Goal: Task Accomplishment & Management: Manage account settings

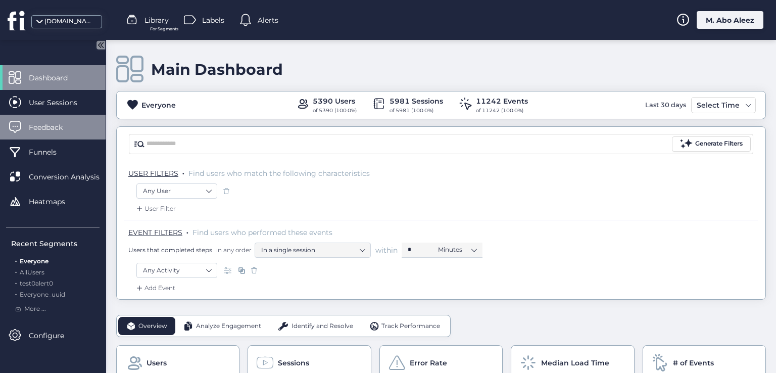
click at [53, 128] on span "Feedback" at bounding box center [53, 127] width 49 height 11
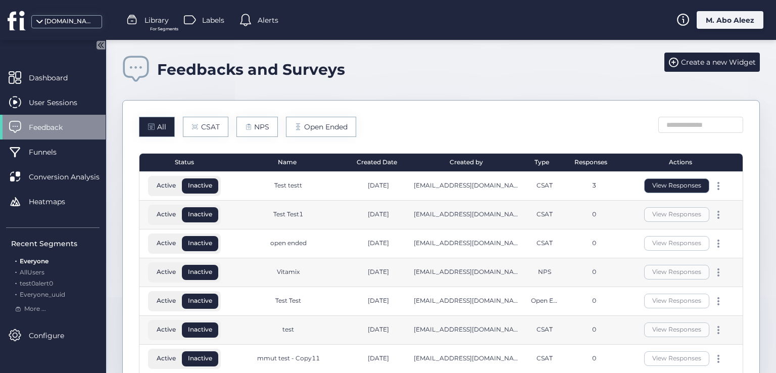
click at [681, 186] on button "View Responses" at bounding box center [676, 185] width 65 height 15
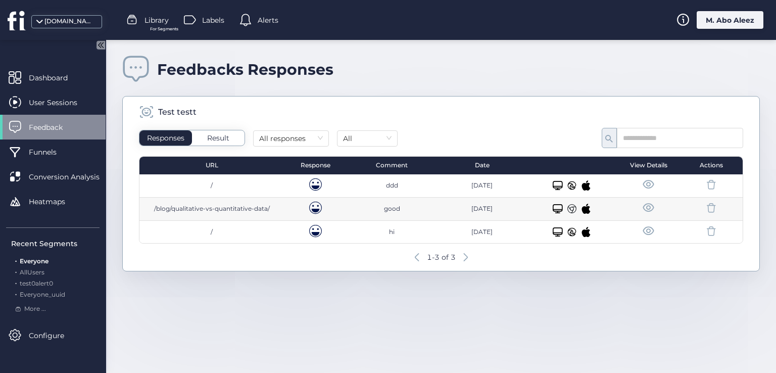
click at [647, 207] on span at bounding box center [648, 208] width 13 height 13
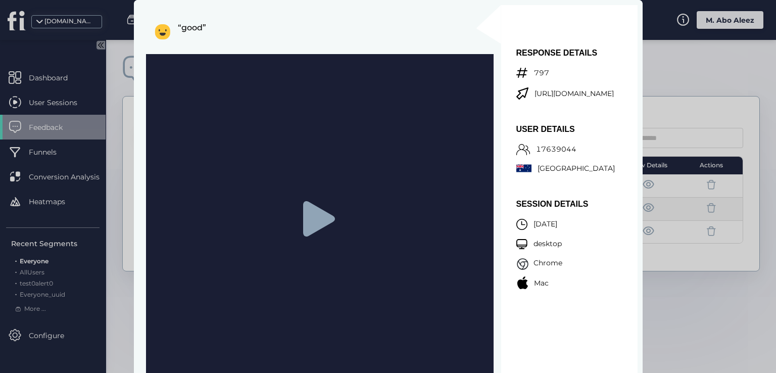
click at [684, 64] on div at bounding box center [388, 186] width 776 height 373
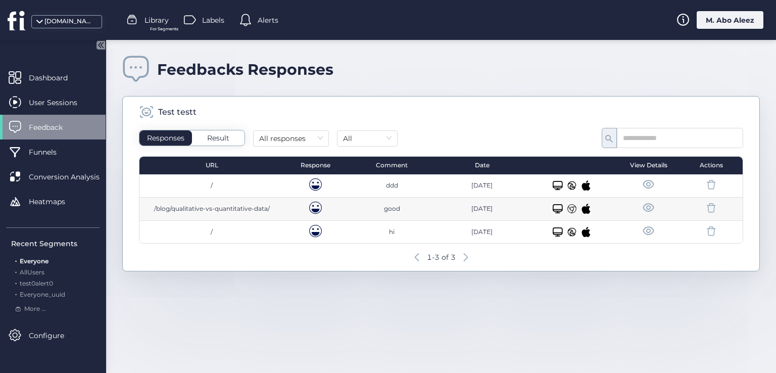
click at [700, 23] on div "M. Abo Aleez" at bounding box center [730, 20] width 67 height 18
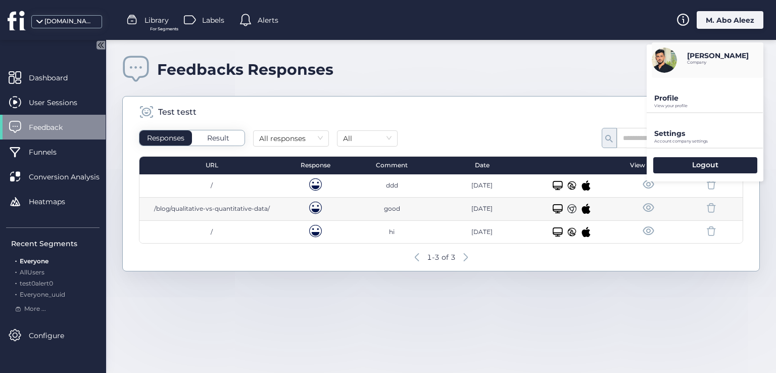
click at [665, 135] on p "Settings" at bounding box center [708, 133] width 109 height 9
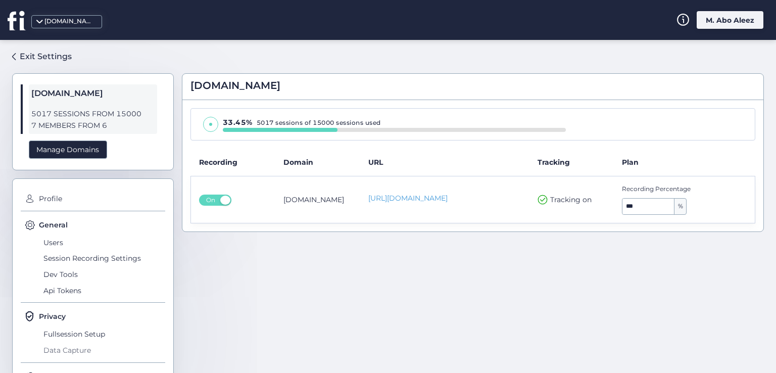
click at [78, 354] on span "Data Capture" at bounding box center [103, 350] width 124 height 16
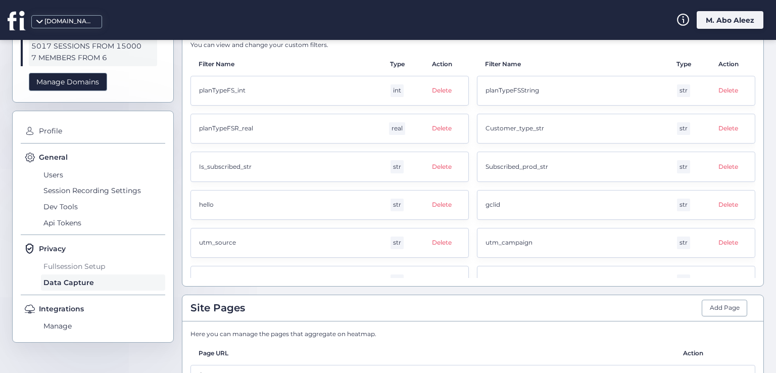
scroll to position [51, 0]
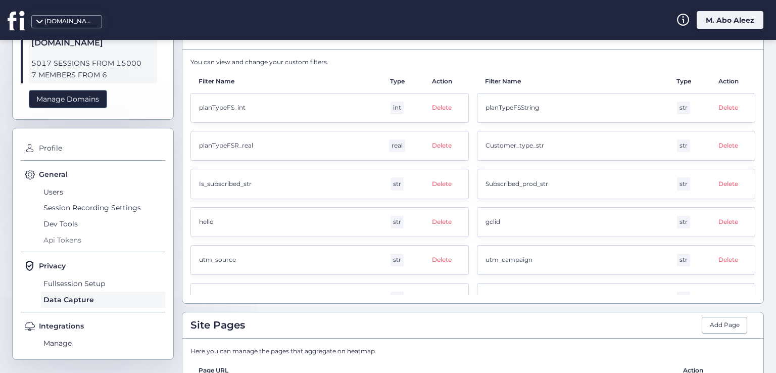
click at [56, 236] on span "Api Tokens" at bounding box center [103, 240] width 124 height 16
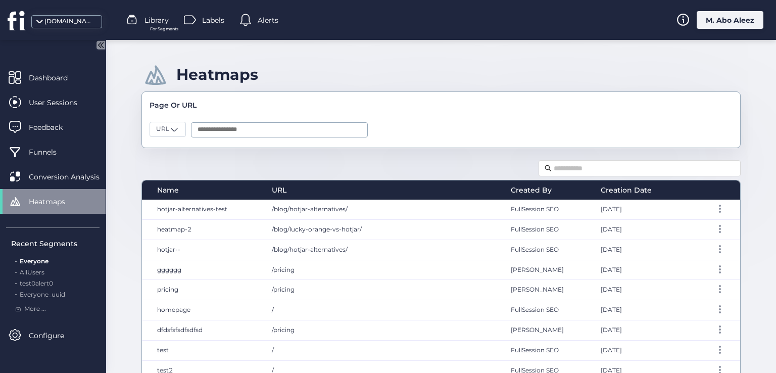
click at [756, 17] on div "M. Abo Aleez" at bounding box center [730, 20] width 67 height 18
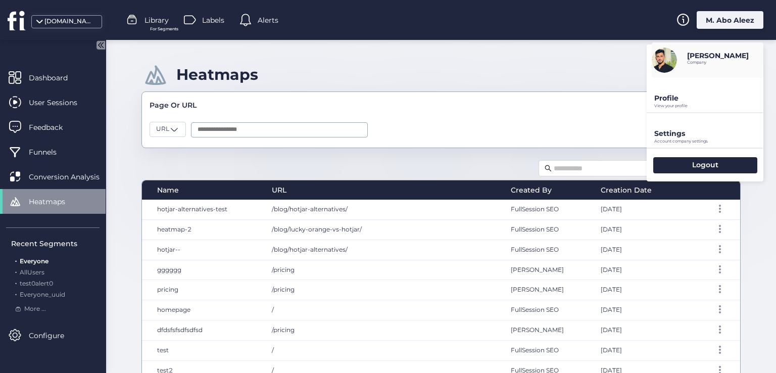
click at [667, 133] on p "Settings" at bounding box center [708, 133] width 109 height 9
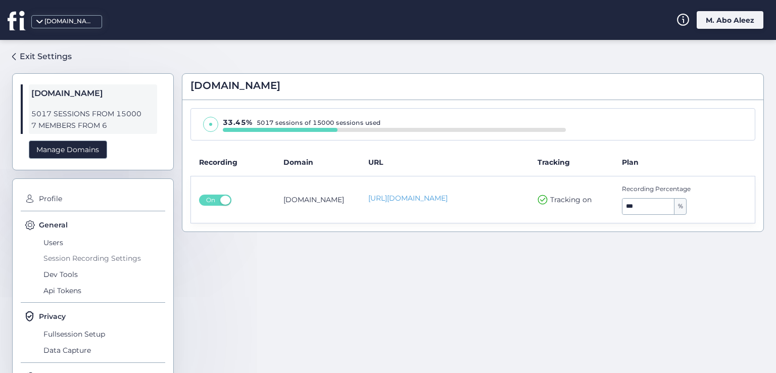
click at [94, 261] on span "Session Recording Settings" at bounding box center [103, 259] width 124 height 16
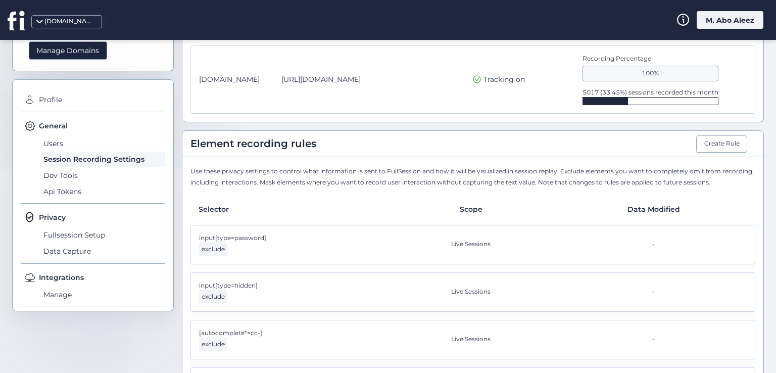
scroll to position [101, 0]
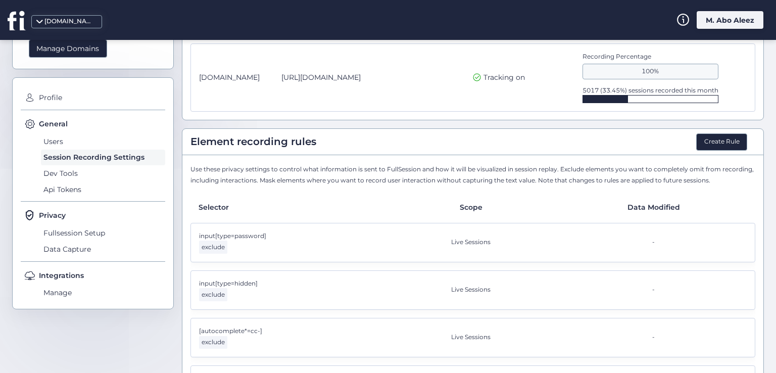
click at [705, 141] on button "Create Rule" at bounding box center [721, 141] width 51 height 17
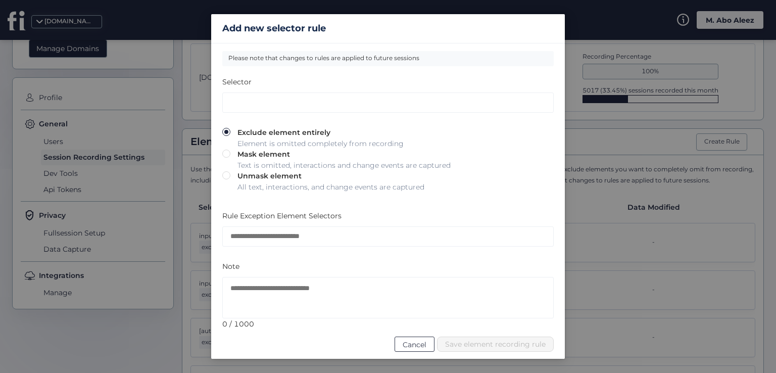
click at [423, 343] on span "Cancel" at bounding box center [415, 344] width 24 height 11
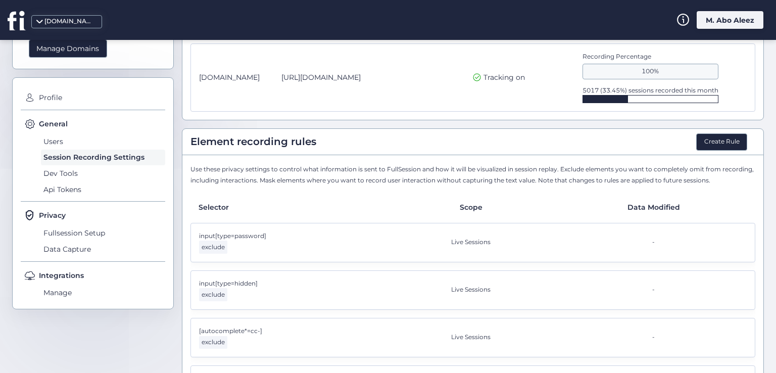
click at [715, 134] on button "Create Rule" at bounding box center [721, 141] width 51 height 17
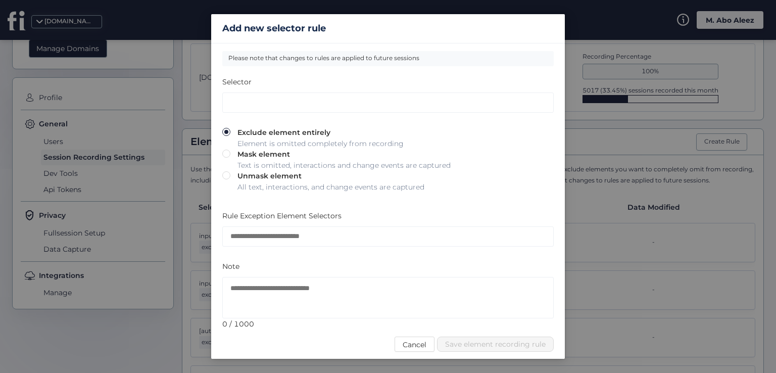
click at [608, 171] on nz-modal-container "Add new selector rule Please note that changes to rules are applied to future s…" at bounding box center [388, 186] width 776 height 373
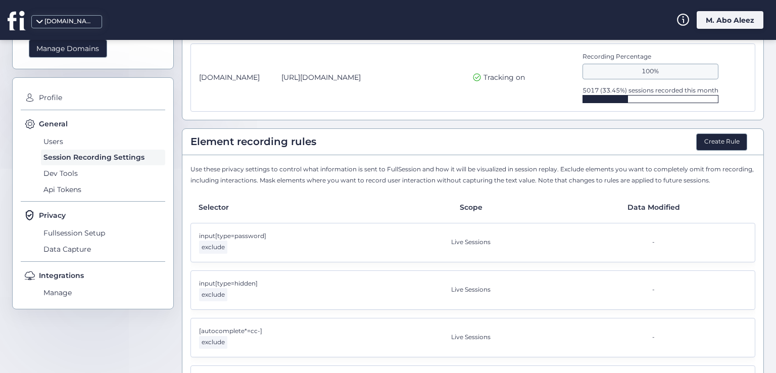
click at [721, 143] on button "Create Rule" at bounding box center [721, 141] width 51 height 17
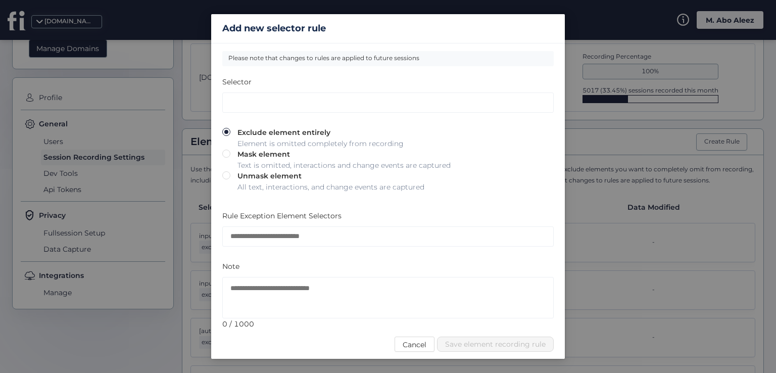
click at [645, 174] on nz-modal-container "Add new selector rule Please note that changes to rules are applied to future s…" at bounding box center [388, 186] width 776 height 373
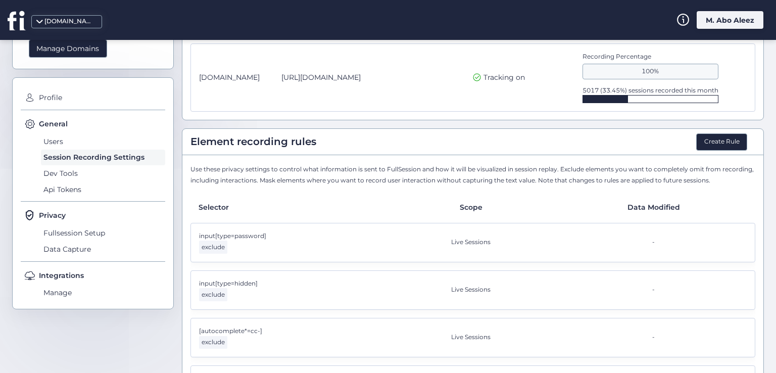
click at [699, 140] on button "Create Rule" at bounding box center [721, 141] width 51 height 17
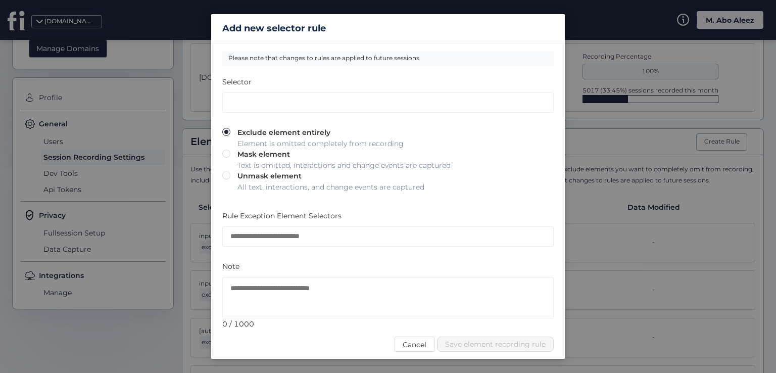
click at [593, 138] on nz-modal-container "Add new selector rule Please note that changes to rules are applied to future s…" at bounding box center [388, 186] width 776 height 373
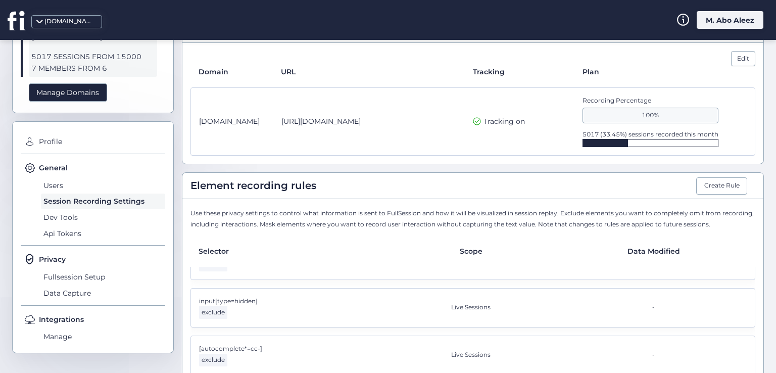
scroll to position [0, 0]
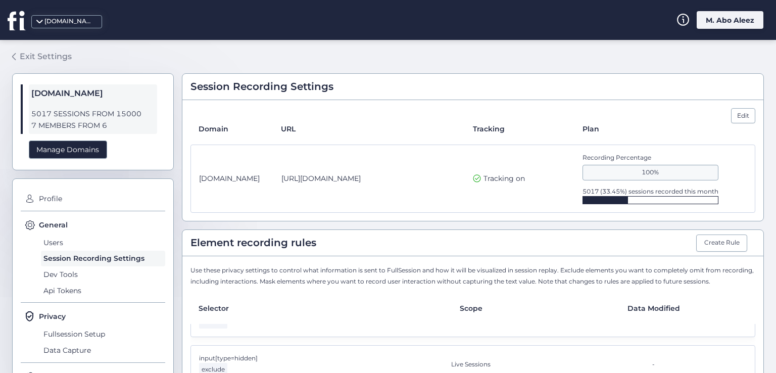
click at [33, 52] on div "Exit Settings" at bounding box center [46, 56] width 52 height 13
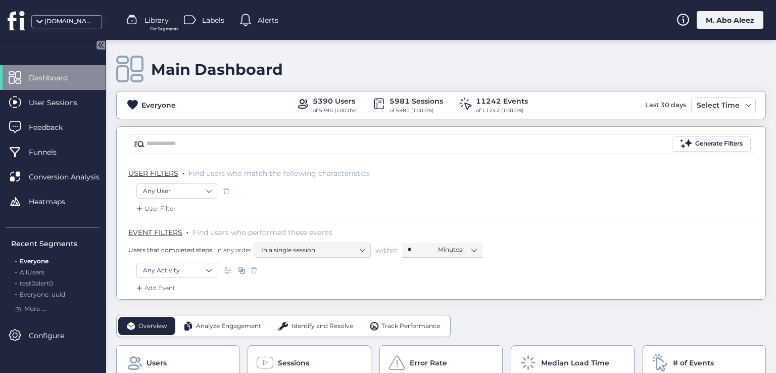
click at [97, 49] on icon at bounding box center [99, 44] width 13 height 13
click at [97, 51] on span at bounding box center [99, 46] width 13 height 16
drag, startPoint x: 262, startPoint y: 353, endPoint x: 273, endPoint y: 360, distance: 12.7
click at [273, 360] on div "Sessions" at bounding box center [309, 363] width 106 height 18
click at [101, 45] on icon at bounding box center [102, 44] width 3 height 5
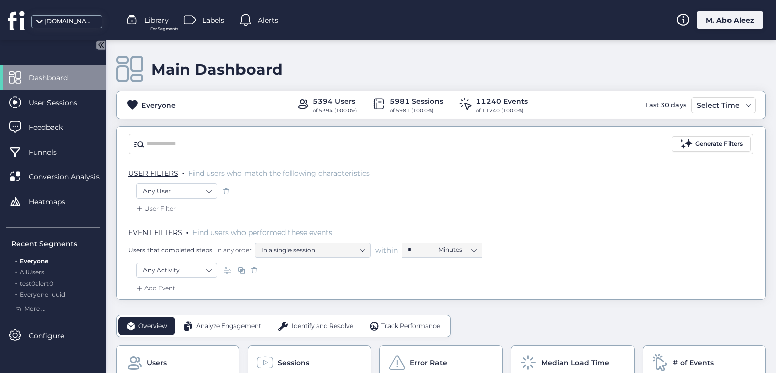
click at [101, 39] on div "[DOMAIN_NAME]" at bounding box center [58, 20] width 116 height 40
click at [102, 41] on icon at bounding box center [100, 44] width 9 height 9
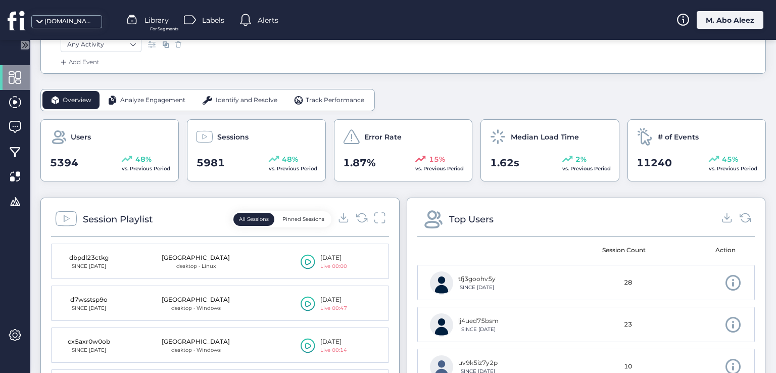
scroll to position [225, 0]
click at [126, 101] on span "Analyze Engagement" at bounding box center [152, 101] width 65 height 10
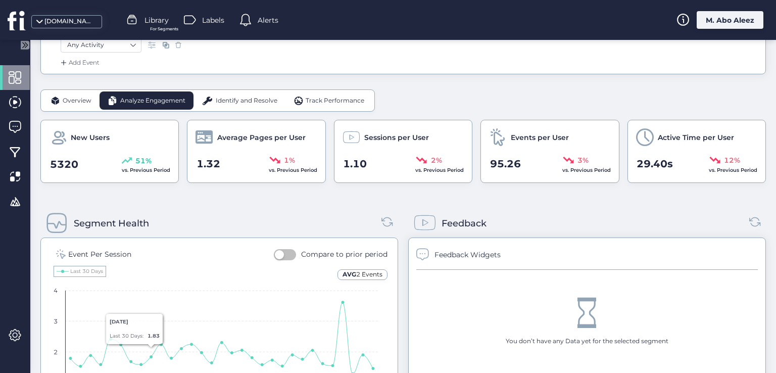
click at [61, 96] on div "Overview" at bounding box center [70, 100] width 57 height 18
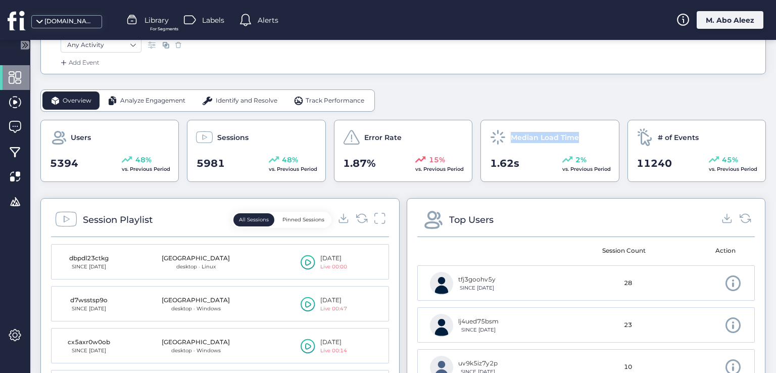
drag, startPoint x: 576, startPoint y: 135, endPoint x: 508, endPoint y: 138, distance: 68.7
click at [508, 138] on div "Median Load Time" at bounding box center [549, 137] width 121 height 18
copy span "Median Load Time"
